Goal: Entertainment & Leisure: Consume media (video, audio)

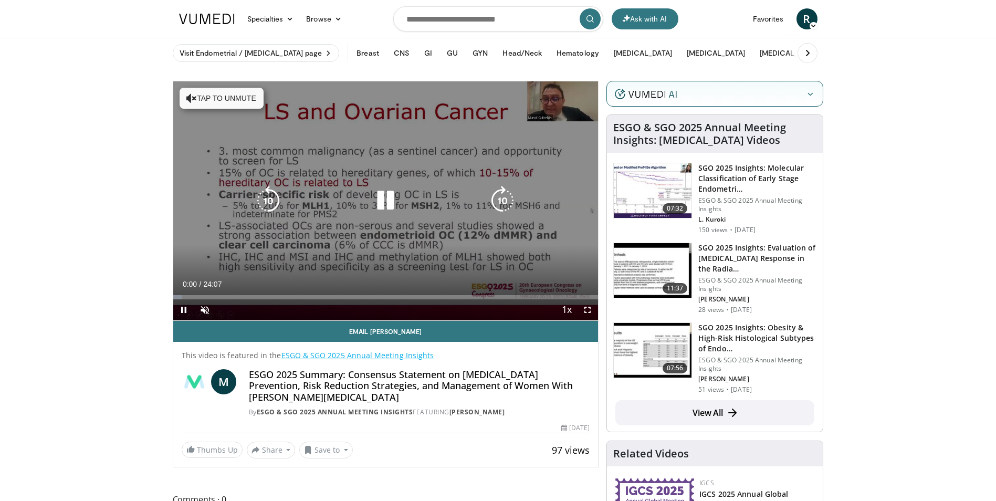
click at [243, 102] on button "Tap to unmute" at bounding box center [222, 98] width 84 height 21
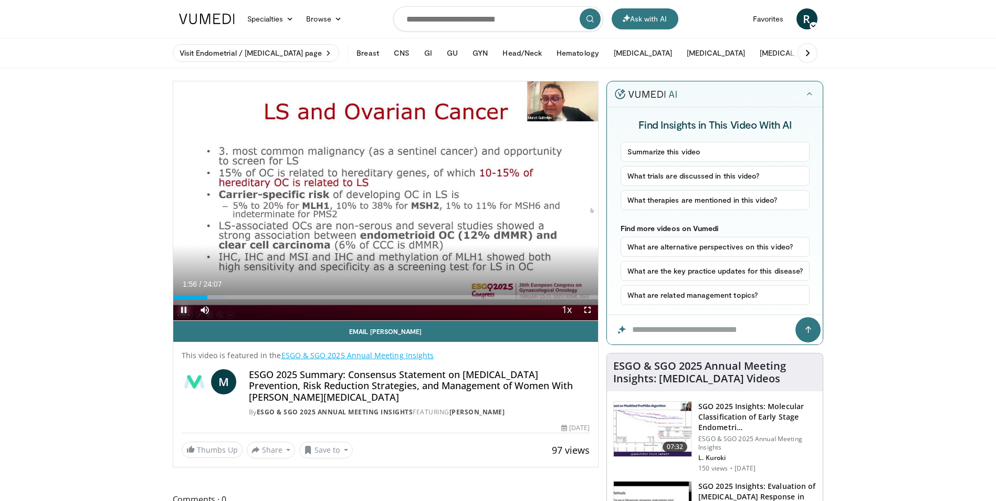
click at [181, 308] on span "Video Player" at bounding box center [183, 309] width 21 height 21
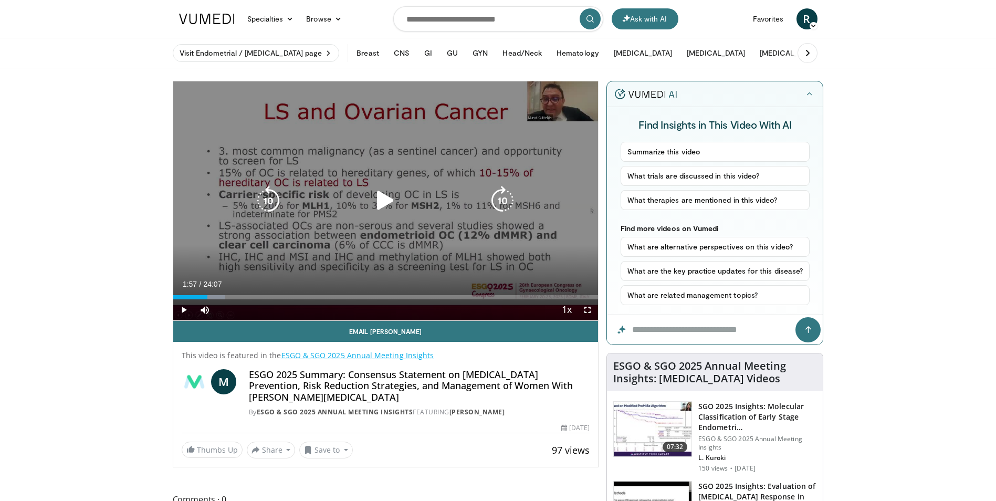
click at [379, 204] on icon "Video Player" at bounding box center [385, 200] width 29 height 29
click at [387, 205] on icon "Video Player" at bounding box center [385, 200] width 29 height 29
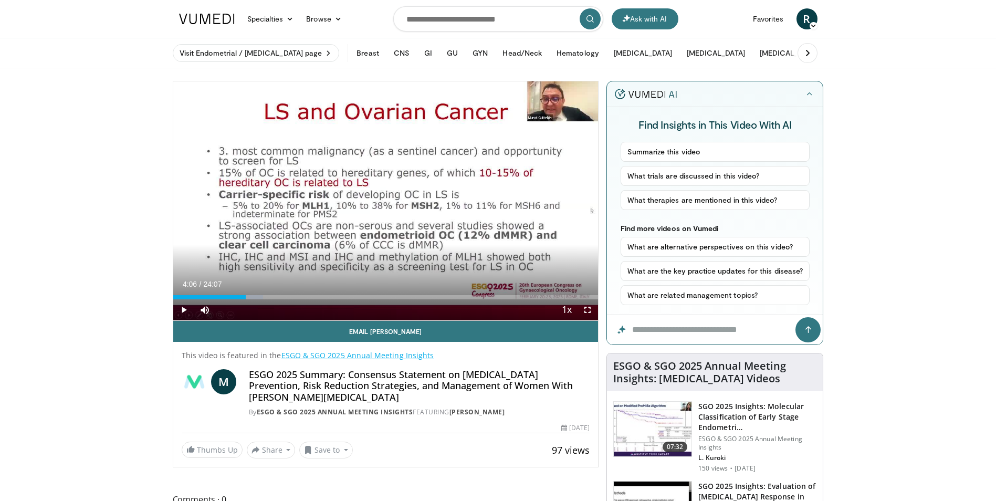
drag, startPoint x: 387, startPoint y: 205, endPoint x: 112, endPoint y: 349, distance: 310.5
click at [185, 310] on span "Video Player" at bounding box center [183, 309] width 21 height 21
click at [453, 297] on div "Progress Bar" at bounding box center [453, 297] width 1 height 4
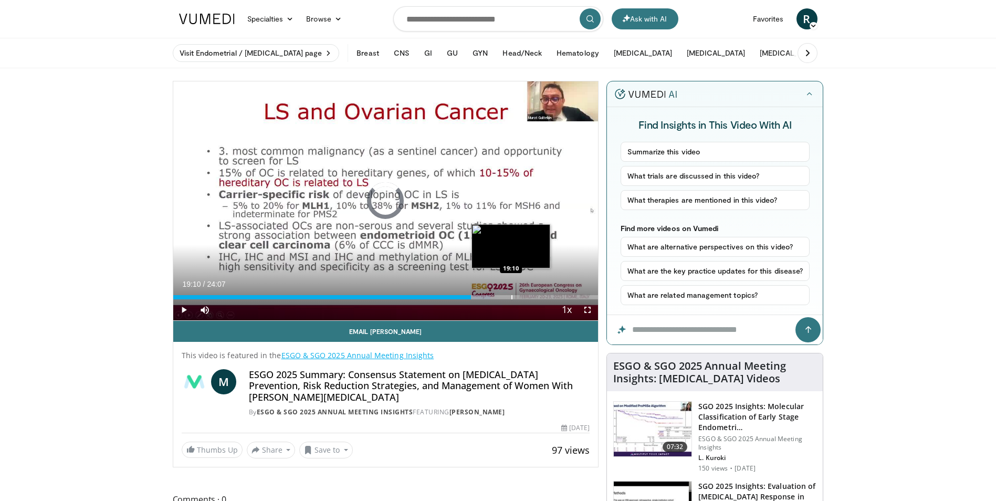
click at [511, 294] on div "Loaded : 74.62% 16:54 19:10" at bounding box center [385, 294] width 425 height 10
click at [542, 295] on div "Progress Bar" at bounding box center [542, 297] width 1 height 4
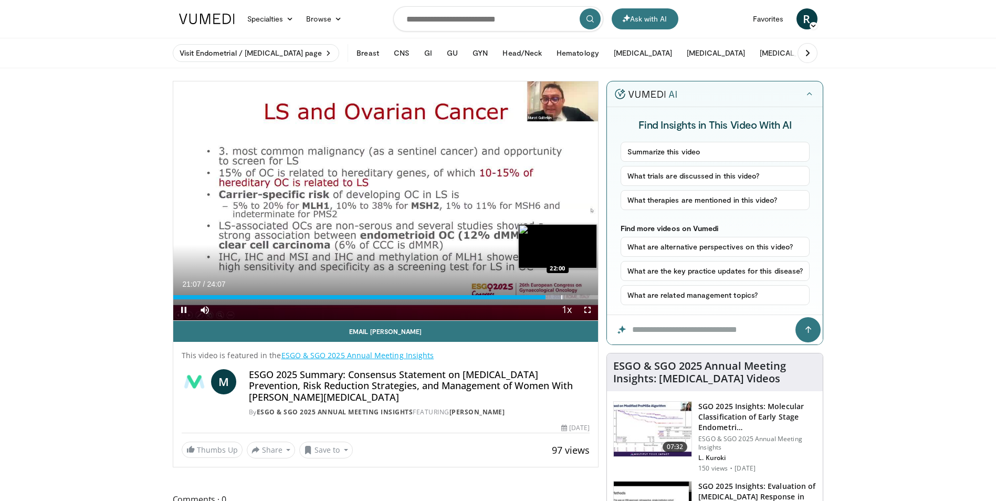
click at [562, 295] on div "Progress Bar" at bounding box center [561, 297] width 1 height 4
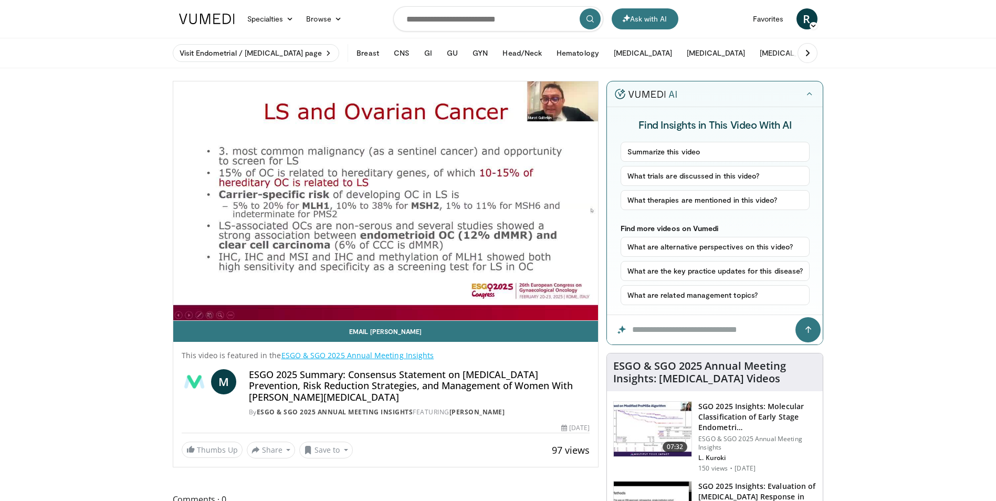
click at [579, 297] on video-js "**********" at bounding box center [385, 200] width 425 height 239
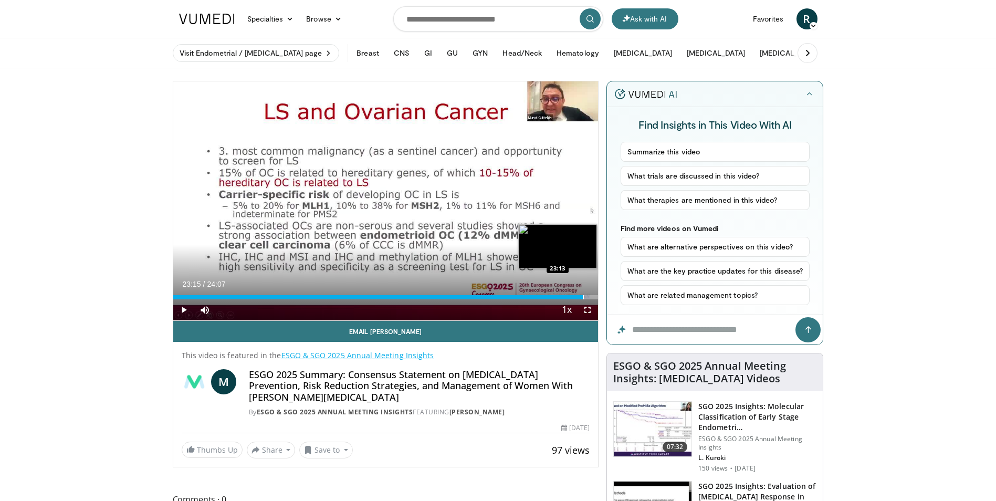
click at [583, 296] on div "Progress Bar" at bounding box center [583, 297] width 1 height 4
